Goal: Contribute content

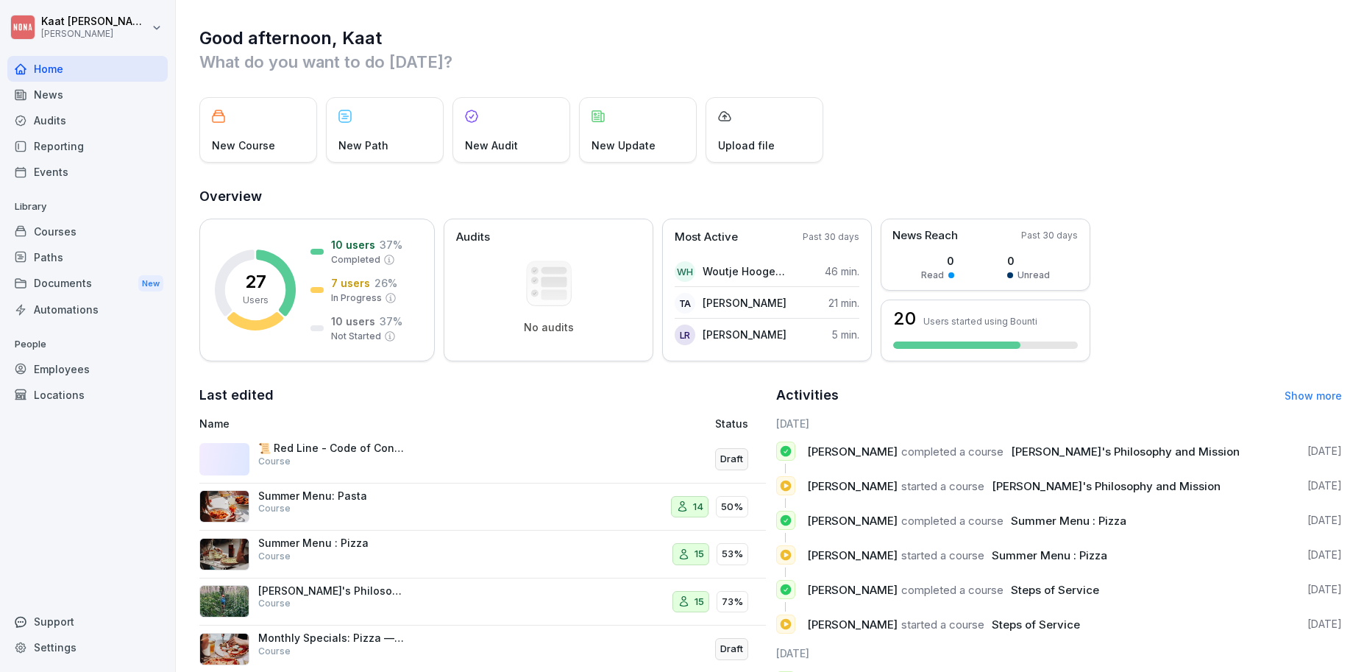
click at [246, 124] on div "New Course" at bounding box center [258, 129] width 118 height 65
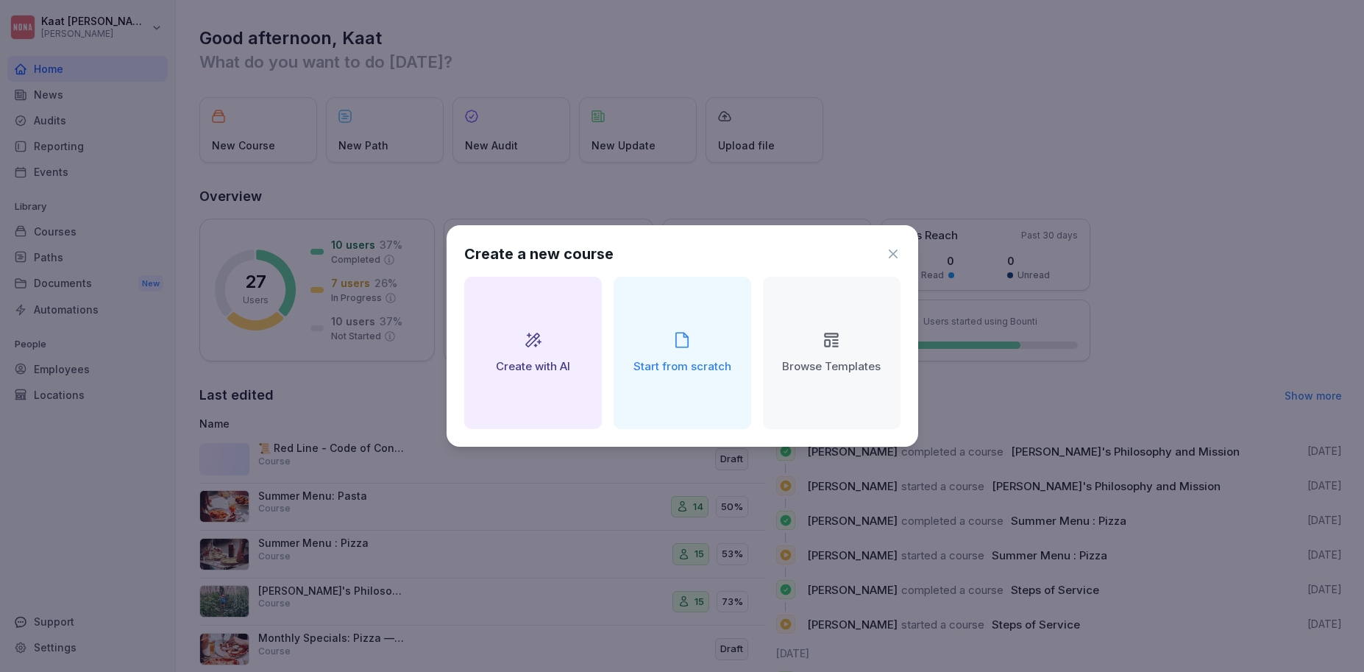
click at [514, 317] on div "Create with AI" at bounding box center [533, 353] width 138 height 152
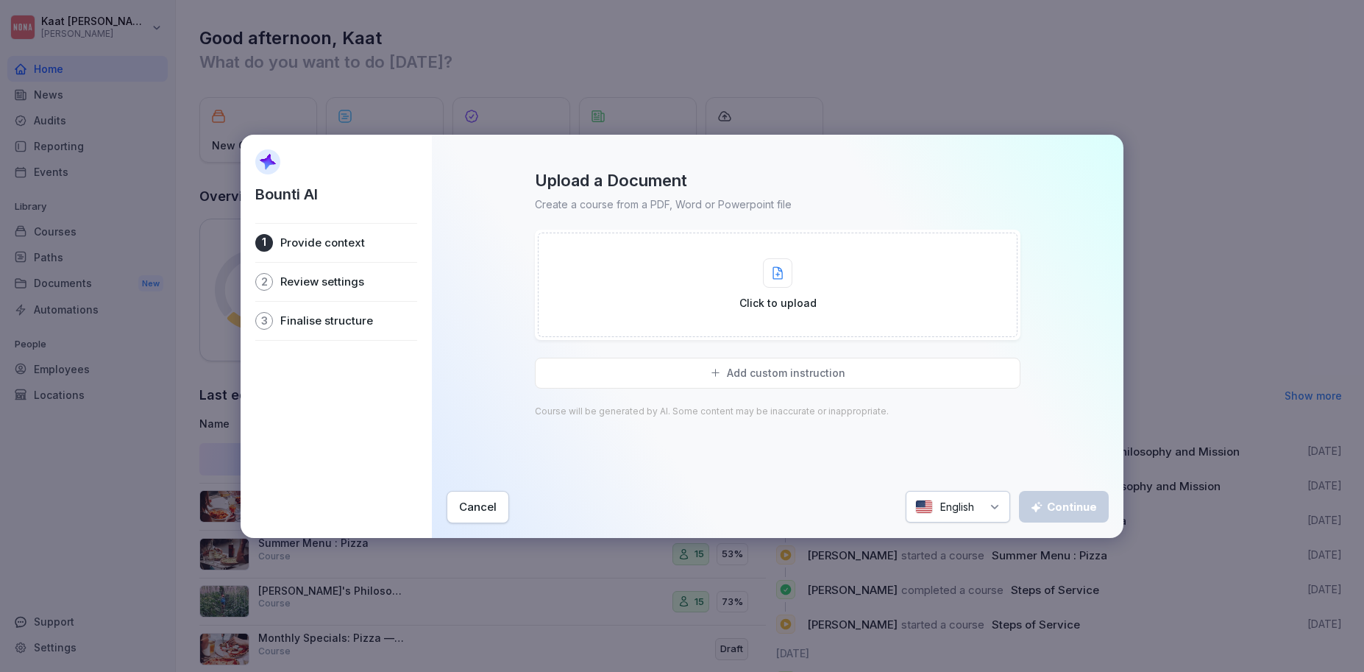
click at [794, 286] on div "Click to upload" at bounding box center [777, 284] width 77 height 52
type input "**********"
click at [831, 289] on div "Click to upload" at bounding box center [778, 284] width 480 height 104
click at [541, 496] on div "Cancel English Continue" at bounding box center [778, 507] width 662 height 32
click at [492, 506] on div "Cancel" at bounding box center [478, 507] width 38 height 16
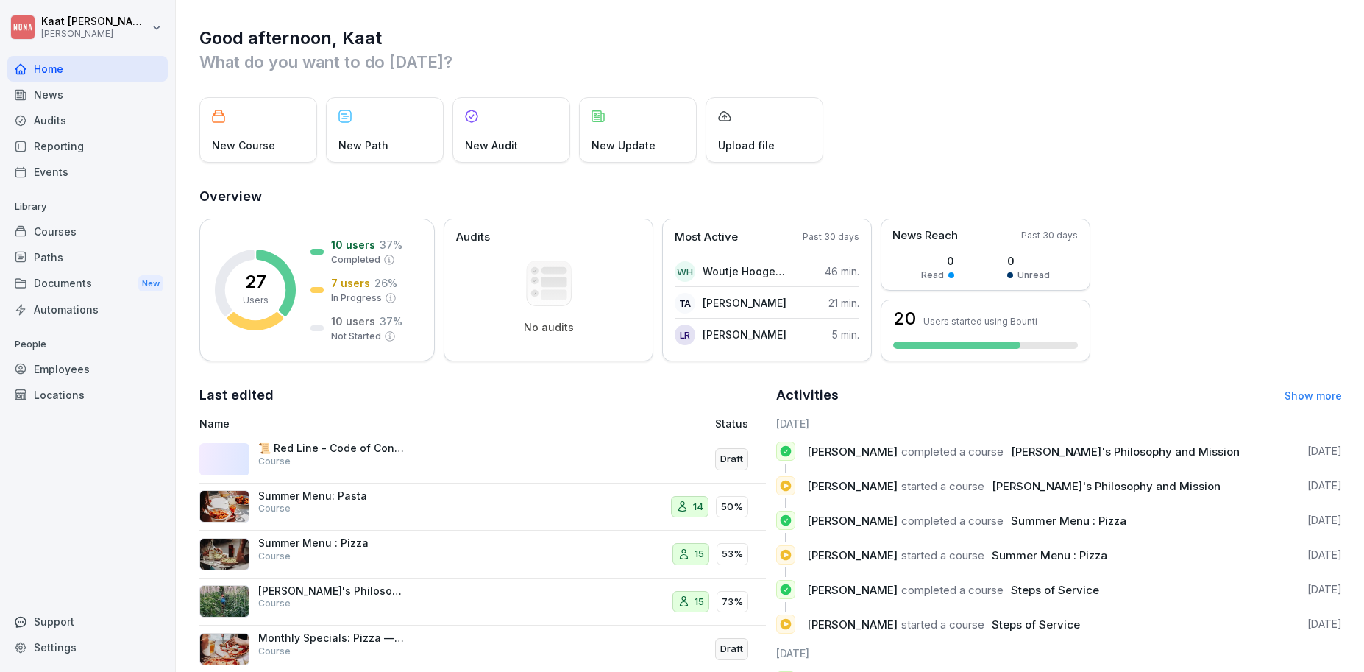
scroll to position [102, 0]
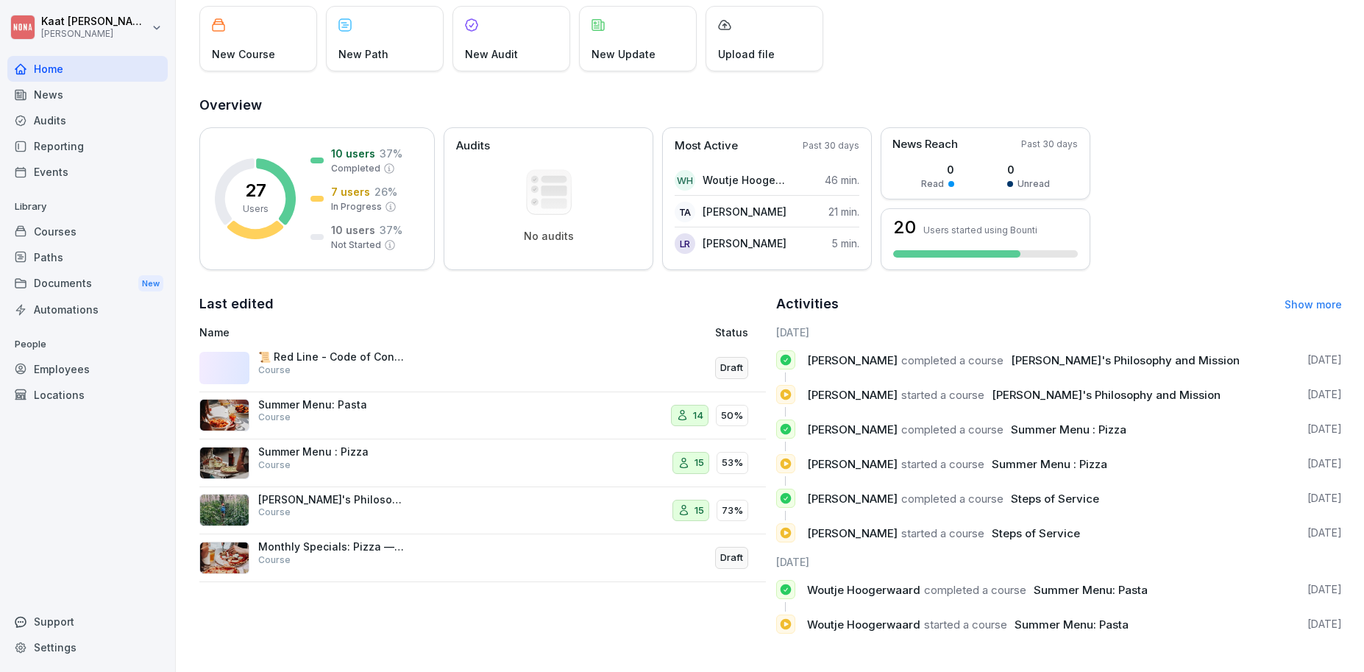
click at [331, 350] on p "📜 Red Line - Code of Conduct" at bounding box center [331, 356] width 147 height 13
